Goal: Task Accomplishment & Management: Complete application form

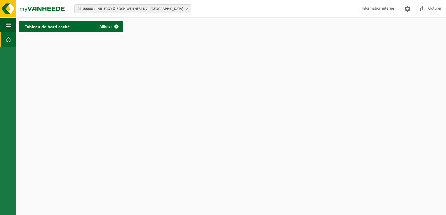
click at [8, 8] on span at bounding box center [8, 39] width 5 height 15
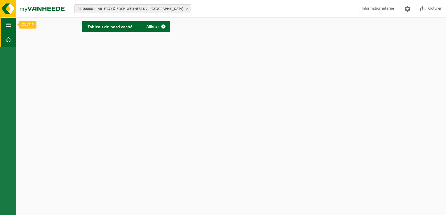
click at [7, 24] on span "button" at bounding box center [8, 24] width 5 height 15
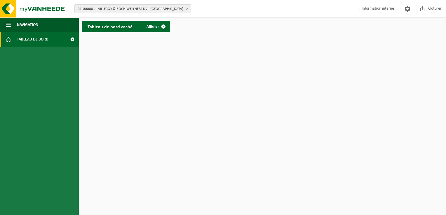
click at [17, 38] on span "Tableau de bord" at bounding box center [32, 39] width 31 height 15
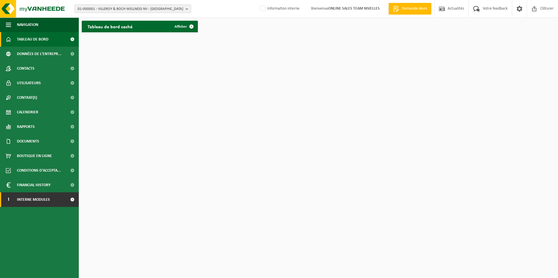
click at [30, 202] on span "Interne modules" at bounding box center [33, 199] width 33 height 15
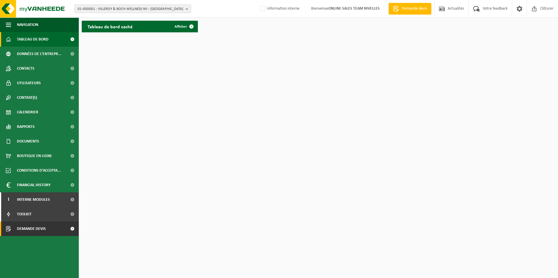
click at [29, 230] on span "Demande devis" at bounding box center [31, 229] width 29 height 15
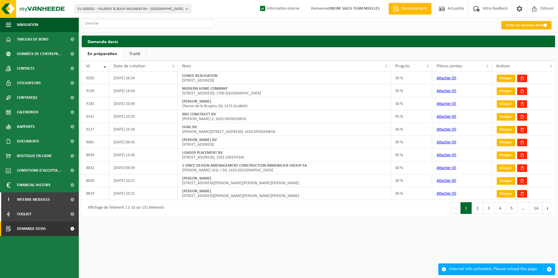
click at [512, 26] on link "Créer un nouveau devis" at bounding box center [526, 25] width 50 height 8
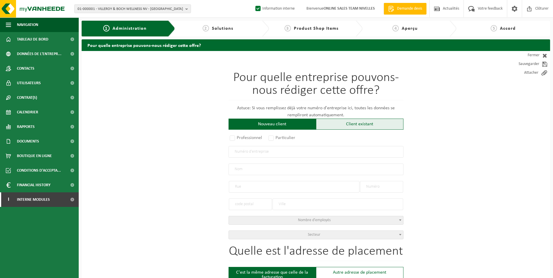
click at [354, 122] on div "Client existant" at bounding box center [359, 124] width 87 height 11
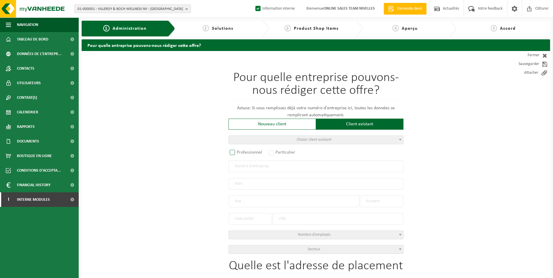
click at [240, 155] on label "Professionnel" at bounding box center [246, 152] width 35 height 8
click at [240, 155] on input "Professionnel" at bounding box center [240, 153] width 4 height 4
radio input "true"
click at [243, 167] on input "text" at bounding box center [316, 167] width 175 height 12
click at [244, 169] on input "text" at bounding box center [316, 167] width 175 height 12
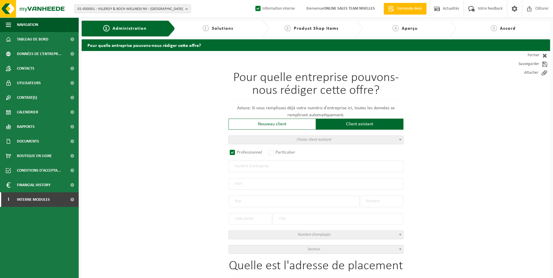
paste input "0417.053.082"
type input "0417.053.082"
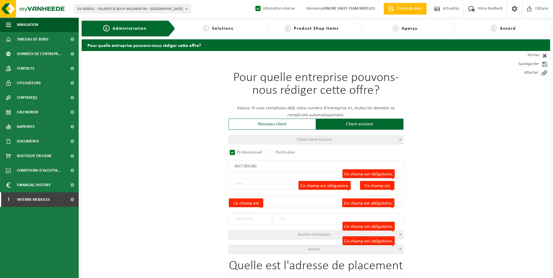
radio input "false"
select select
type input "LESUCO NV"
type input "LEUVENSEBAAN"
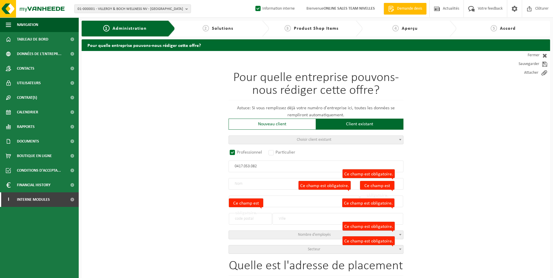
type input "317"
type input "3040"
type input "HULDENBERG"
type input "2036090376"
select select
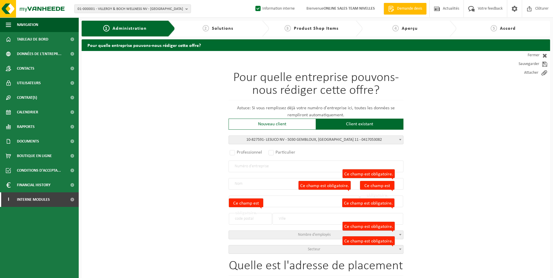
radio input "true"
select select "92886"
type input "0417.053.082"
type input "LESUCO NV"
type input "RUE DES PRAULES"
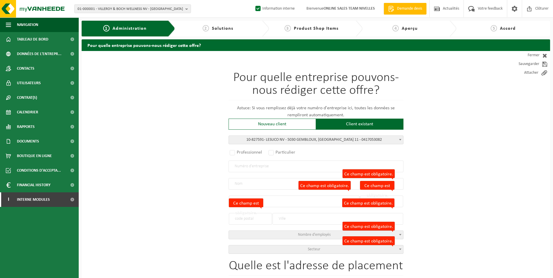
type input "11"
type input "5030"
type input "GEMBLOUX"
select select "1322"
type input "RUE DES PRAULES"
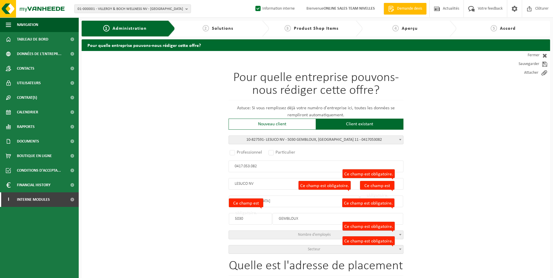
type input "11"
type input "5030"
type input "GEMBLOUX"
select select
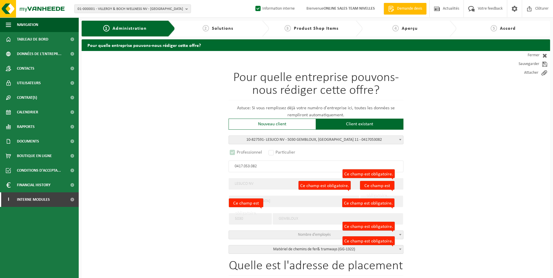
select select "C"
select select
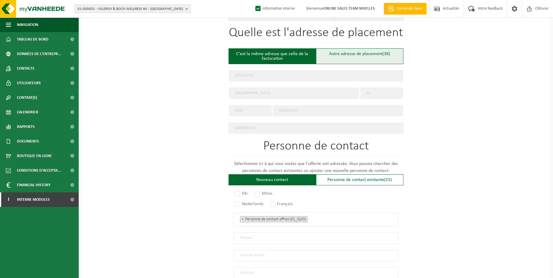
click at [355, 56] on div "Autre adresse de placement (38)" at bounding box center [359, 56] width 87 height 16
type input "Chantier -"
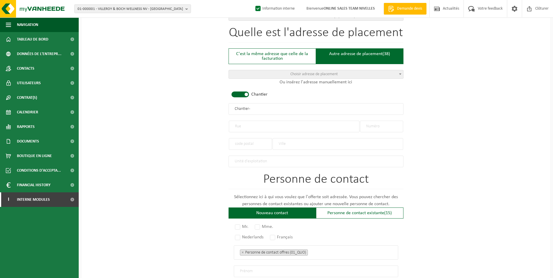
click at [248, 94] on span at bounding box center [240, 95] width 17 height 6
click at [247, 124] on input "text" at bounding box center [294, 127] width 131 height 12
type input "r"
type input "RUE DU VILLAGE"
click at [393, 121] on input "text" at bounding box center [381, 127] width 43 height 12
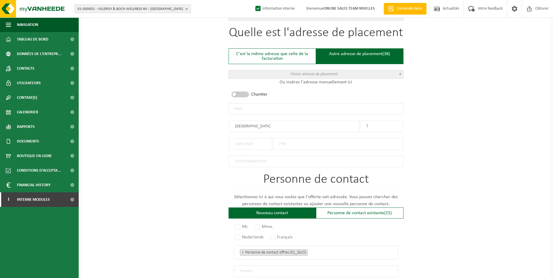
type input "7"
click at [337, 142] on input "text" at bounding box center [338, 144] width 131 height 12
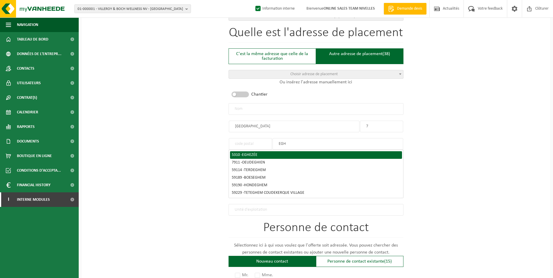
type input "EGH"
click at [256, 153] on span "EGHEZÉE" at bounding box center [249, 155] width 15 height 4
type input "5310"
type input "EGHEZÉE"
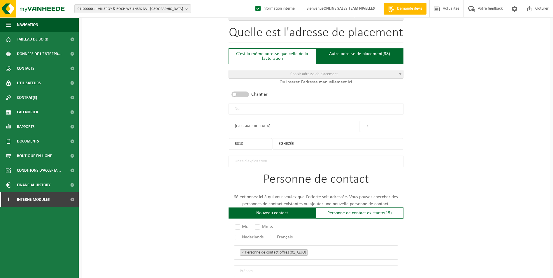
drag, startPoint x: 295, startPoint y: 140, endPoint x: 273, endPoint y: 142, distance: 22.5
click at [273, 142] on input "EGHEZÉE" at bounding box center [338, 144] width 131 height 12
type input "Z"
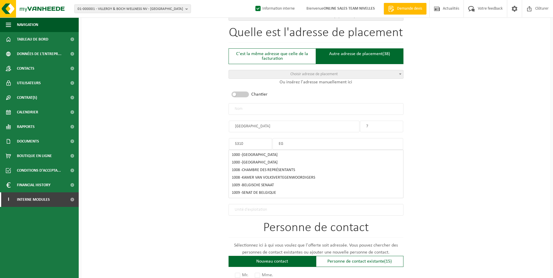
type input "EGH"
drag, startPoint x: 290, startPoint y: 141, endPoint x: 269, endPoint y: 141, distance: 21.6
click at [269, 141] on div "5310 EGH" at bounding box center [316, 140] width 175 height 17
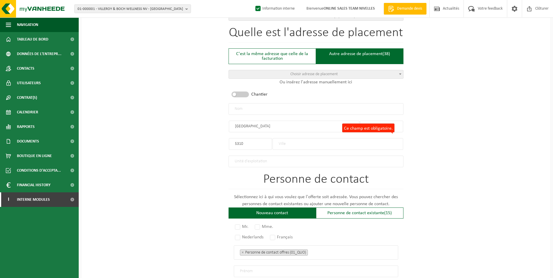
drag, startPoint x: 246, startPoint y: 142, endPoint x: 184, endPoint y: 138, distance: 62.2
click at [184, 138] on div "Pour quelle entreprise pouvons-nous rédiger cette offre? Astuce: Si vous rempli…" at bounding box center [316, 108] width 469 height 581
click at [281, 146] on input "Ce champ est obligatoire." at bounding box center [338, 144] width 131 height 12
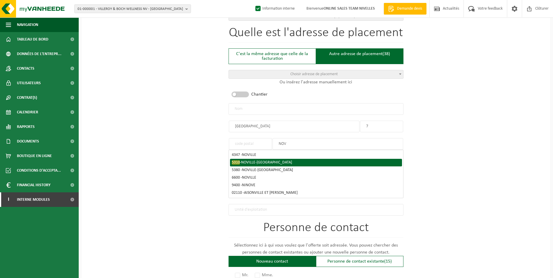
type input "NOV"
click at [267, 162] on span "NOVILLE-SUR-MÉHAIGNE" at bounding box center [266, 162] width 51 height 4
type input "5310"
type input "NOVILLE-SUR-MÉHAIGNE"
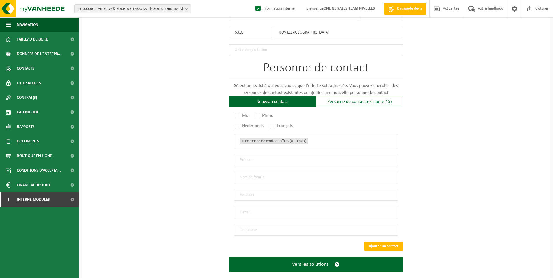
scroll to position [352, 0]
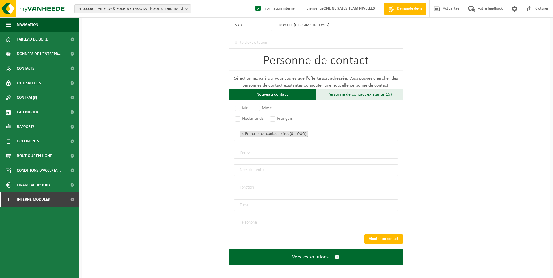
click at [354, 93] on div "Personne de contact existante (15)" at bounding box center [359, 94] width 87 height 11
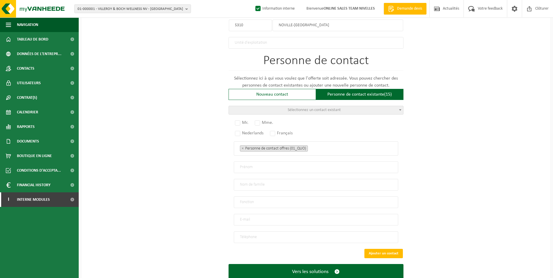
click at [332, 108] on span "Sélectionnez un contact existant" at bounding box center [314, 110] width 53 height 4
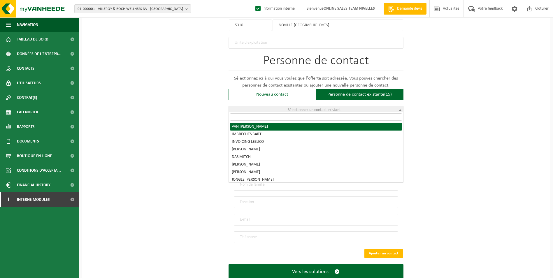
radio input "true"
select select "{"code":"10-827592","firstname":"MARIO","surname":"VAN RILLAER","gender":"Male"…"
type input "MARIO"
type input "VAN RILLAER"
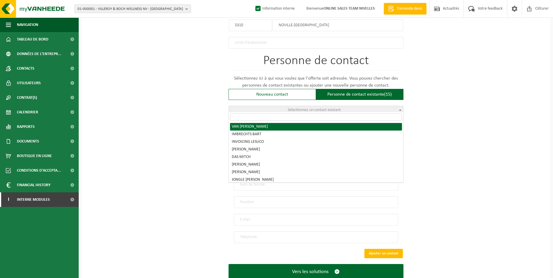
type input "mvanrillaer@lesuco.be"
type input "0032 497 17 33 98"
click at [330, 108] on span "VAN RILLAER MARIO" at bounding box center [316, 110] width 174 height 8
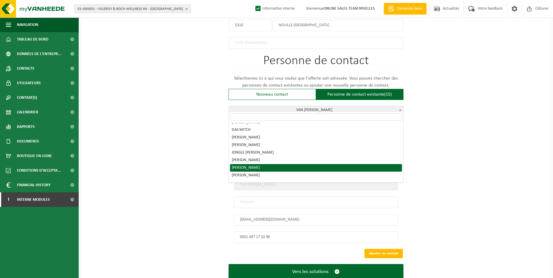
scroll to position [0, 0]
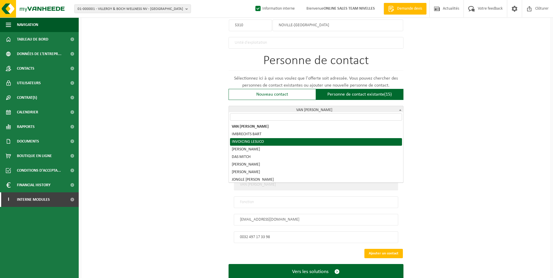
select select "{"code":"10-872138","firstname":"INVOICING LESUCO","surname":"","gender":"Unkno…"
type input "INVOICING LESUCO"
type input "marleen.dejonghe@lesuco.be"
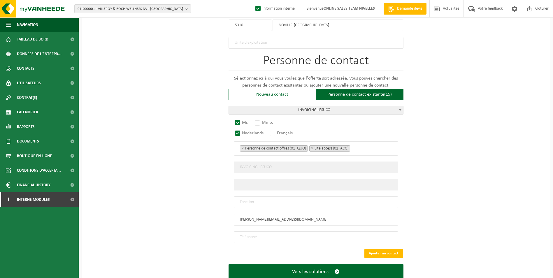
click at [255, 201] on input "text" at bounding box center [316, 203] width 164 height 12
type input "c"
type input "CONTACT"
click at [244, 233] on input "tel" at bounding box center [316, 238] width 164 height 12
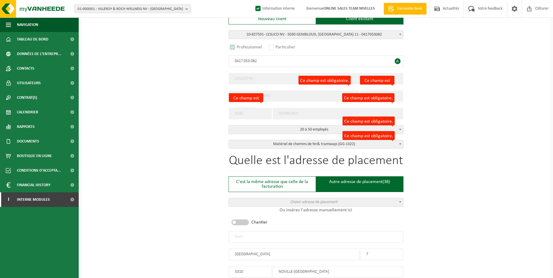
scroll to position [119, 0]
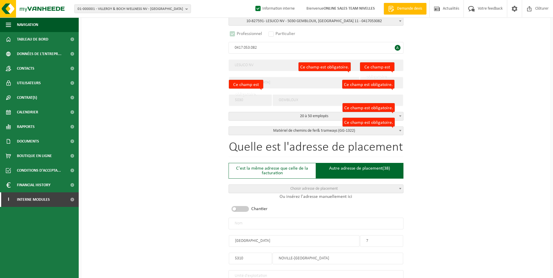
type input "+32 476 39 23 66"
click at [243, 224] on input "text" at bounding box center [316, 224] width 175 height 12
type input "LESUCO NV-NOVILLE SUR [GEOGRAPHIC_DATA]"
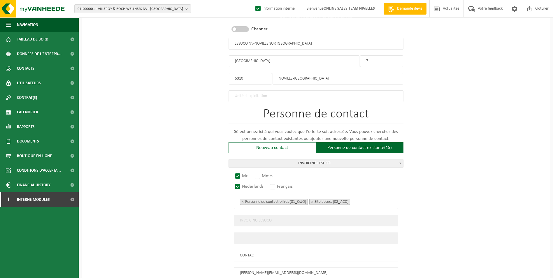
scroll to position [367, 0]
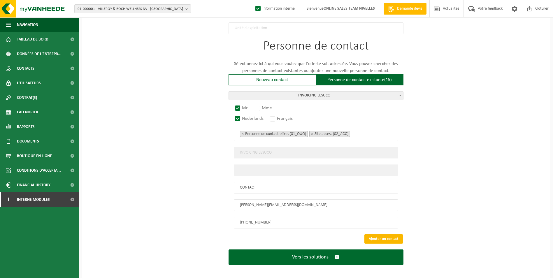
click at [376, 234] on button "Ajouter un contact" at bounding box center [384, 238] width 38 height 9
click at [302, 166] on input "Ce champ est obligatoire." at bounding box center [316, 170] width 164 height 12
click at [362, 160] on label "Ce champ est obligatoire." at bounding box center [363, 160] width 52 height 9
click at [362, 164] on input "Ce champ est obligatoire." at bounding box center [316, 170] width 164 height 12
click at [317, 167] on input "Ce champ est obligatoire." at bounding box center [316, 170] width 164 height 12
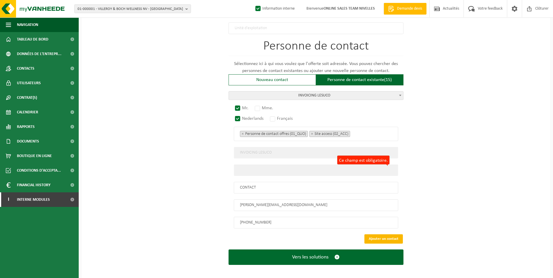
click at [374, 234] on button "Ajouter un contact" at bounding box center [384, 238] width 38 height 9
click at [295, 94] on span "INVOICING LESUCO" at bounding box center [316, 96] width 174 height 8
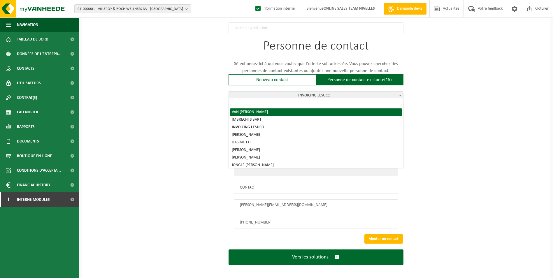
select select "{"code":"10-827592","firstname":"MARIO","surname":"VAN RILLAER","gender":"Male"…"
type input "MARIO"
type input "VAN RILLAER"
type input "mvanrillaer@lesuco.be"
type input "0032 497 17 33 98"
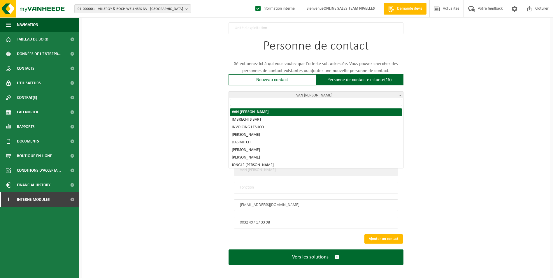
click at [306, 95] on span "VAN RILLAER MARIO" at bounding box center [316, 96] width 174 height 8
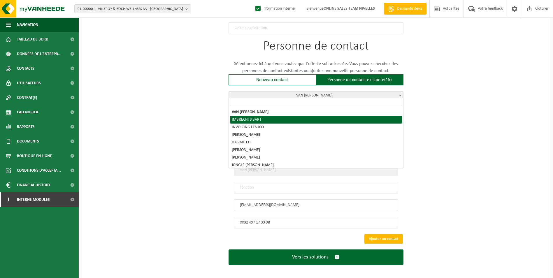
select select "{"code":"10-844276","firstname":"BART","surname":"IMBRECHTS","gender":"Unknown"…"
type input "BART"
type input "IMBRECHTS"
type input "bart.imbrechts@lesuco.be"
type input "+32 81 60 01 00"
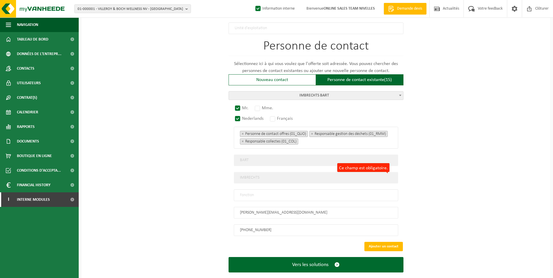
click at [282, 191] on input "text" at bounding box center [316, 196] width 164 height 12
click at [241, 192] on input "contact" at bounding box center [316, 196] width 164 height 12
type input "Contact"
click at [382, 243] on button "Ajouter un contact" at bounding box center [384, 246] width 38 height 9
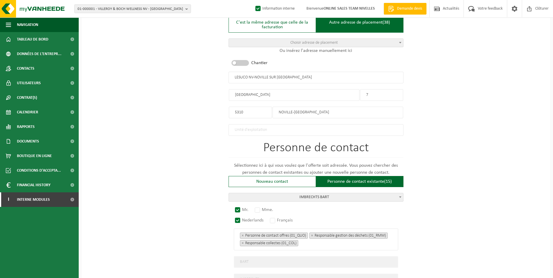
scroll to position [374, 0]
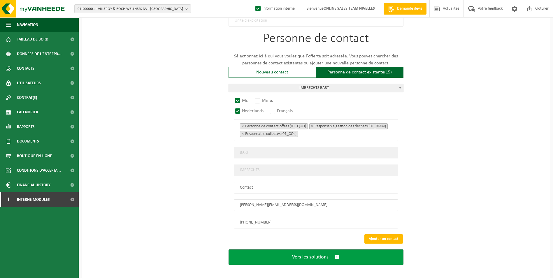
click at [305, 257] on button "Vers les solutions" at bounding box center [316, 257] width 175 height 15
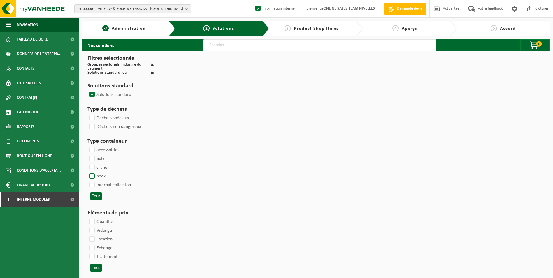
click at [91, 178] on label "hook" at bounding box center [96, 176] width 17 height 9
click at [87, 172] on input "hook" at bounding box center [87, 172] width 0 height 0
checkbox input "true"
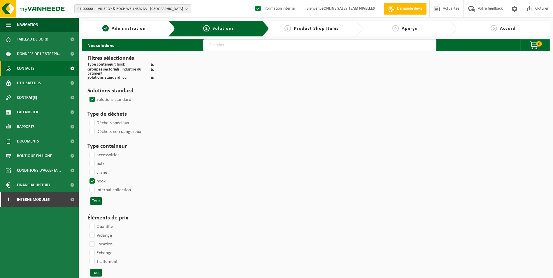
select select
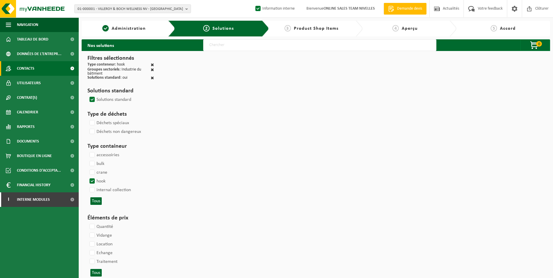
select select
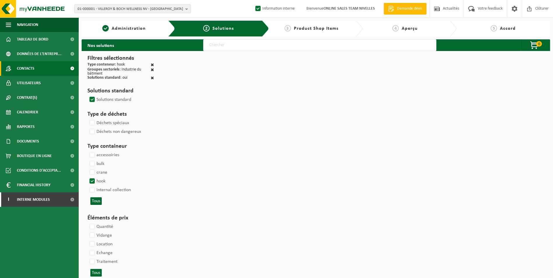
select select
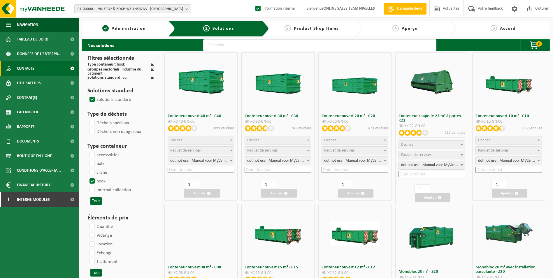
select select "25"
select select
select select "197"
select select
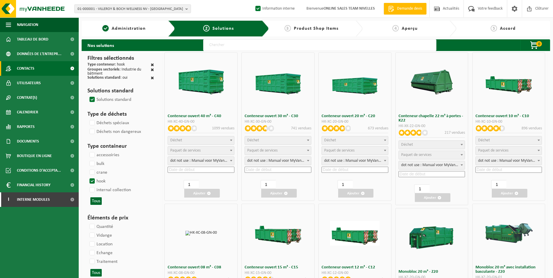
select select "8"
select select
select select "7"
select select
select select "7"
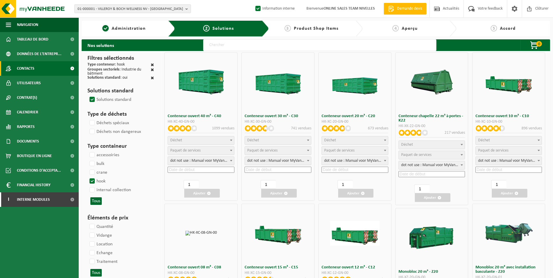
select select
select select "25"
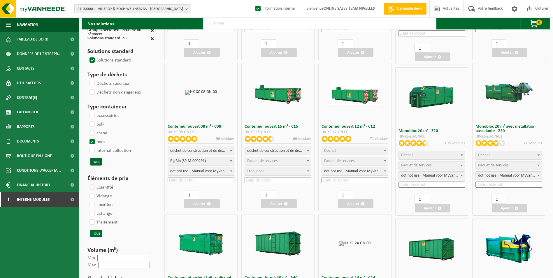
scroll to position [146, 0]
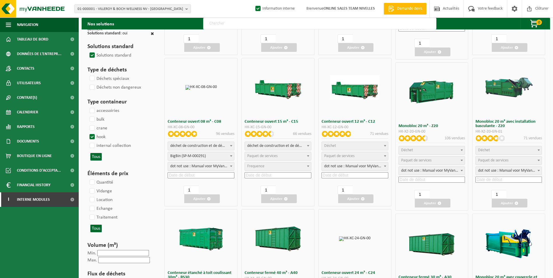
click at [351, 146] on span "Déchet" at bounding box center [355, 146] width 66 height 8
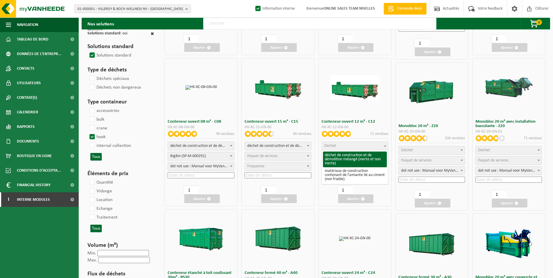
select select "31"
select select
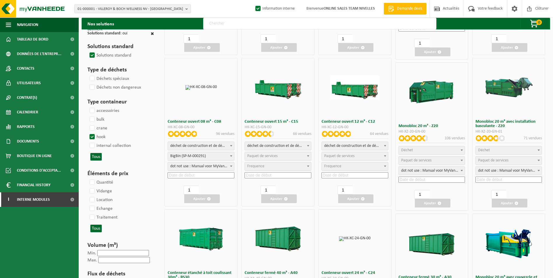
click at [348, 155] on span "Paquet de services" at bounding box center [339, 156] width 30 height 4
select select "197"
select select "25"
click at [348, 175] on input at bounding box center [355, 175] width 67 height 6
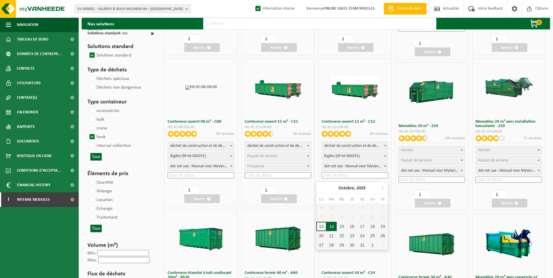
click at [332, 223] on div "14" at bounding box center [332, 226] width 10 height 9
type input "2025-10-14"
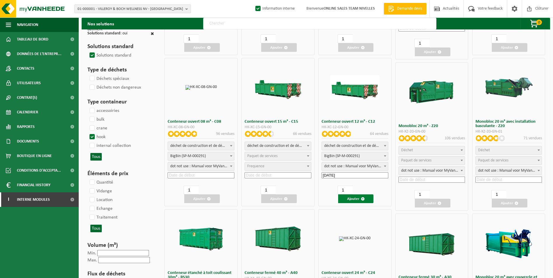
click at [352, 201] on button "Ajouter" at bounding box center [356, 199] width 36 height 9
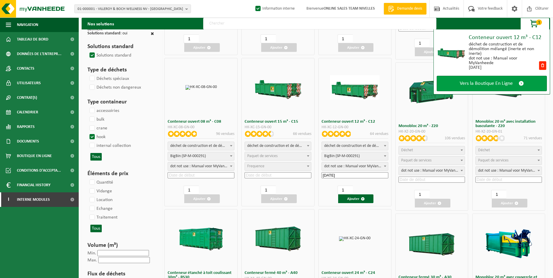
click at [494, 84] on span "Vers la Boutique En Ligne" at bounding box center [486, 83] width 53 height 6
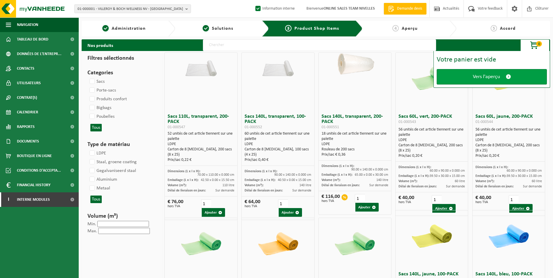
click at [482, 77] on span "Vers l'aperçu" at bounding box center [486, 77] width 27 height 6
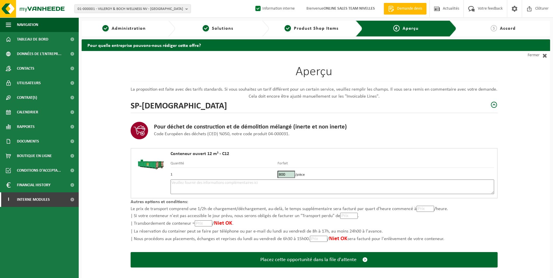
click at [307, 189] on textarea at bounding box center [333, 187] width 324 height 15
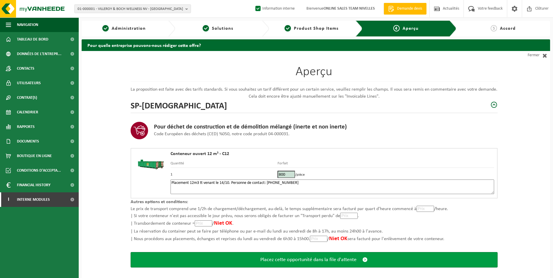
type textarea "Placement 12m3 tt venant le 14/10. Personne de contact: [PHONE_NUMBER]"
click at [309, 262] on span "Placez cette opportunité dans la file d'attente" at bounding box center [308, 260] width 96 height 6
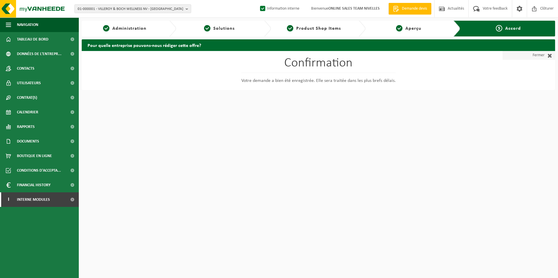
click at [526, 55] on link "Fermer" at bounding box center [528, 55] width 52 height 9
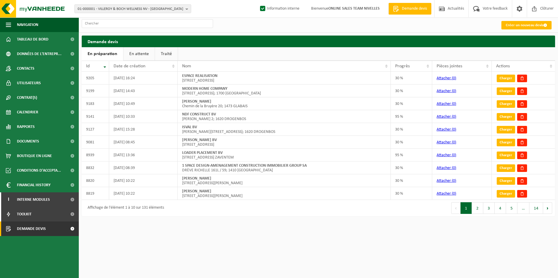
click at [137, 54] on link "En attente" at bounding box center [138, 53] width 31 height 13
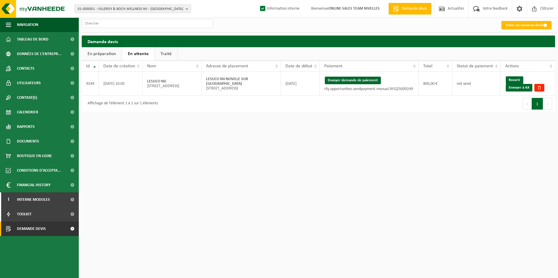
drag, startPoint x: 516, startPoint y: 89, endPoint x: 312, endPoint y: 27, distance: 212.8
click at [516, 89] on link "Envoyer à AX" at bounding box center [518, 88] width 27 height 8
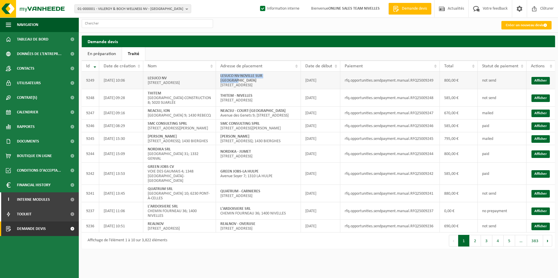
drag, startPoint x: 219, startPoint y: 74, endPoint x: 293, endPoint y: 76, distance: 73.8
click at [293, 76] on td "LESUCO NV-[GEOGRAPHIC_DATA]; 5310 [GEOGRAPHIC_DATA]" at bounding box center [258, 80] width 85 height 17
copy strong "LESUCO NV-NOVILLE SUR [GEOGRAPHIC_DATA]"
